Goal: Task Accomplishment & Management: Manage account settings

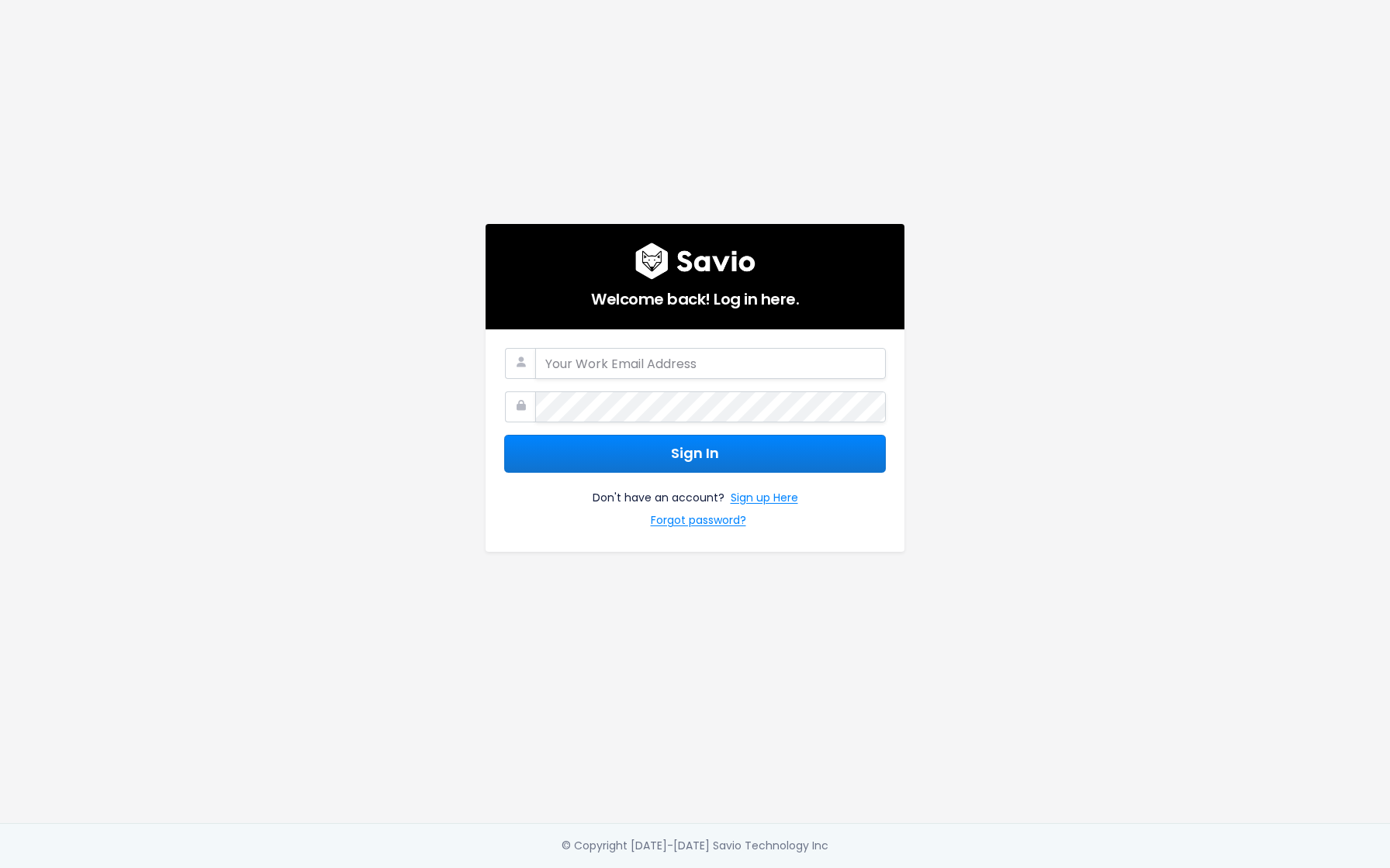
click at [871, 867] on com-1password-button at bounding box center [695, 868] width 1390 height 0
type input "[EMAIL_ADDRESS][DOMAIN_NAME]"
click at [735, 452] on button "Sign In" at bounding box center [694, 453] width 382 height 38
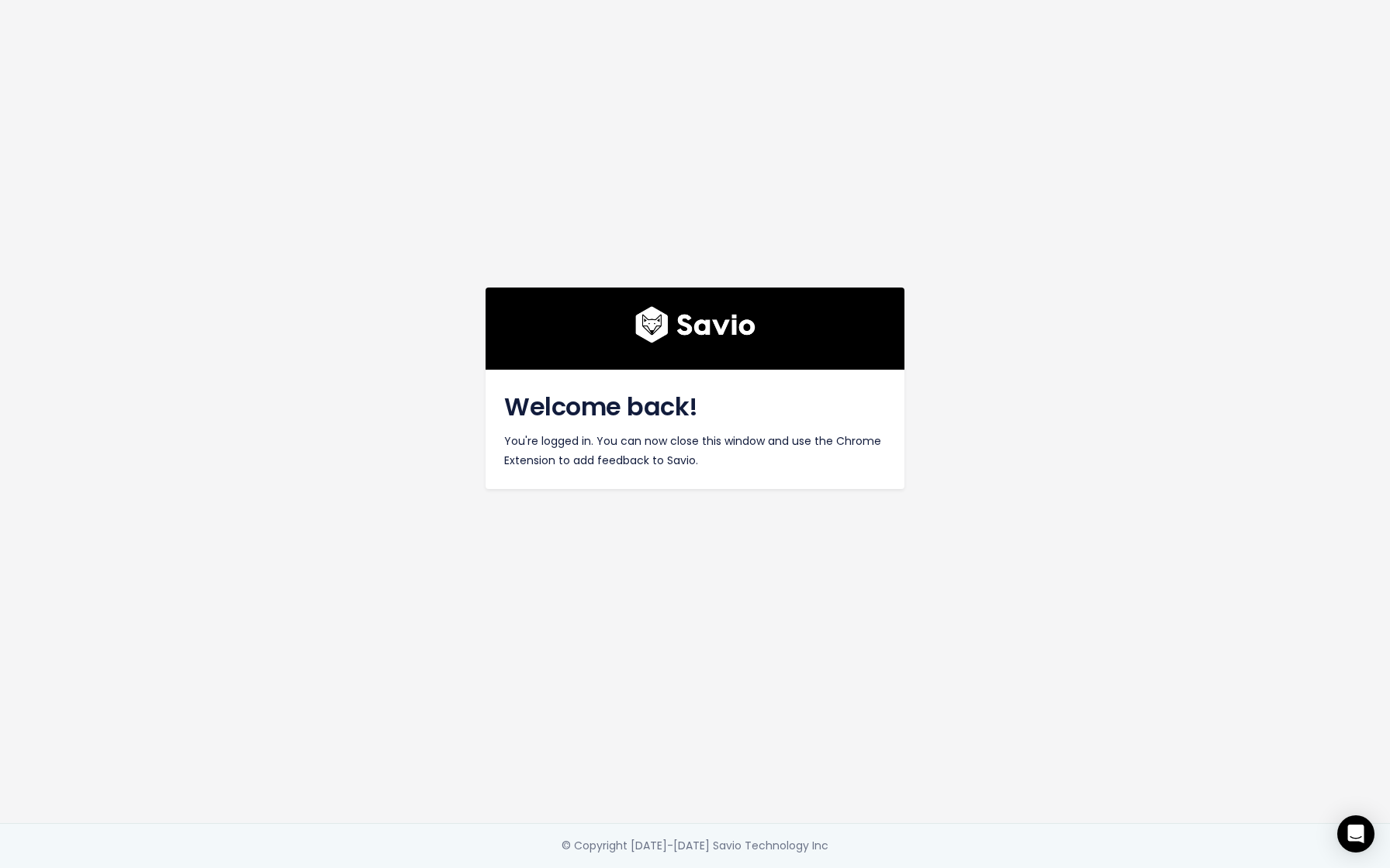
click at [840, 408] on h2 "Welcome back!" at bounding box center [694, 407] width 382 height 37
